Goal: Register for event/course

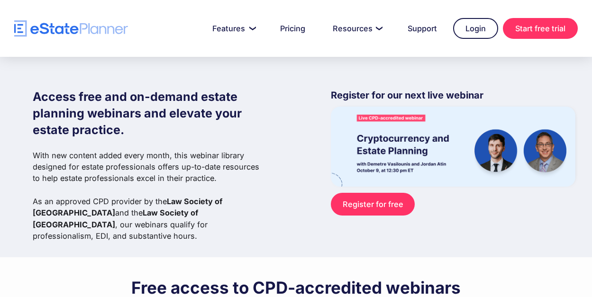
click at [353, 201] on link "Register for free" at bounding box center [373, 204] width 84 height 23
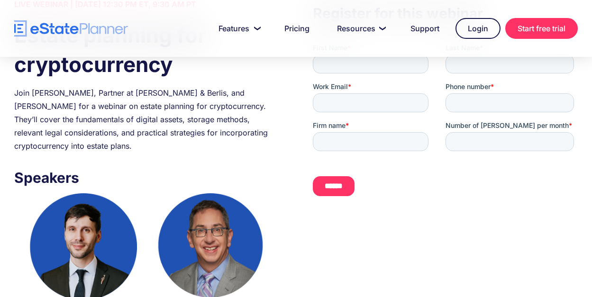
scroll to position [189, 0]
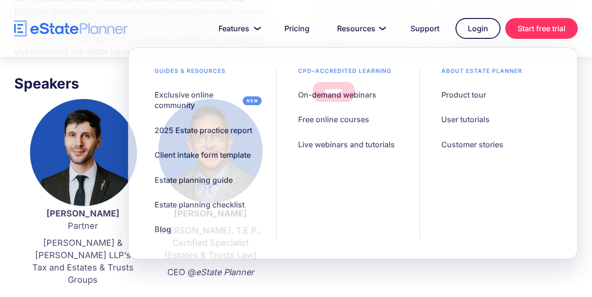
scroll to position [189, 0]
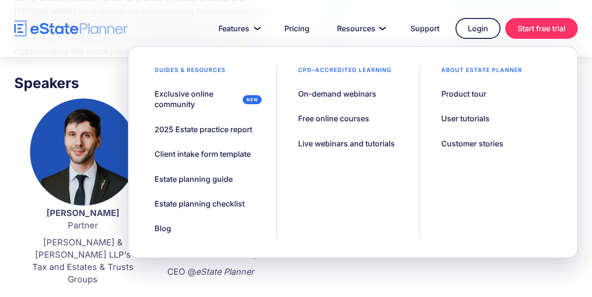
click at [2, 186] on div "LIVE WEBINAR | October 9 2025, 12:30 PM ET, 9:30 AM PT Estate planning for cryp…" at bounding box center [296, 213] width 592 height 620
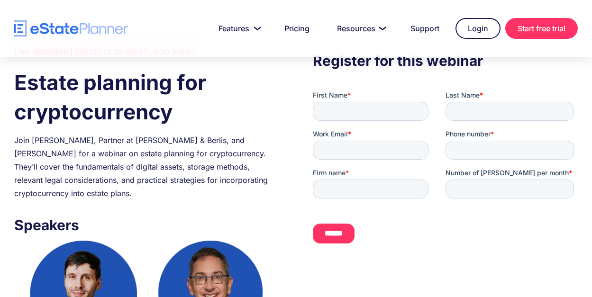
scroll to position [0, 0]
